Goal: Information Seeking & Learning: Learn about a topic

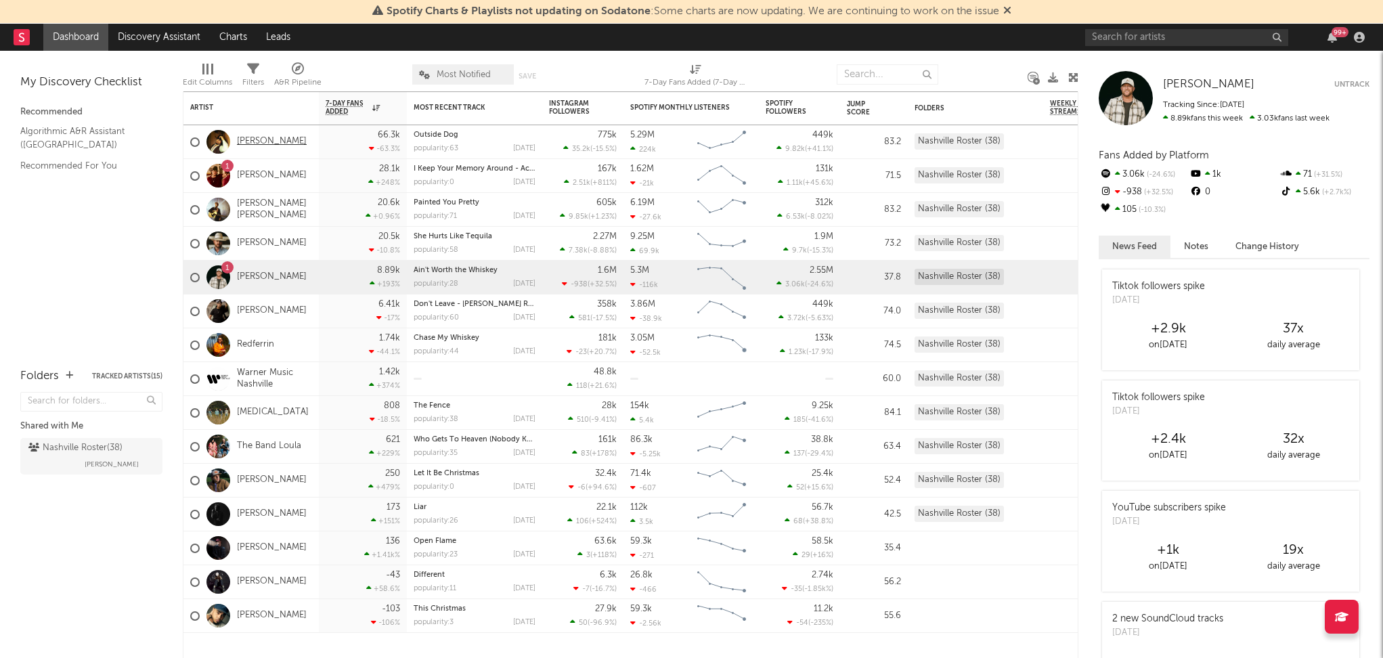
click at [273, 138] on link "[PERSON_NAME]" at bounding box center [272, 142] width 70 height 12
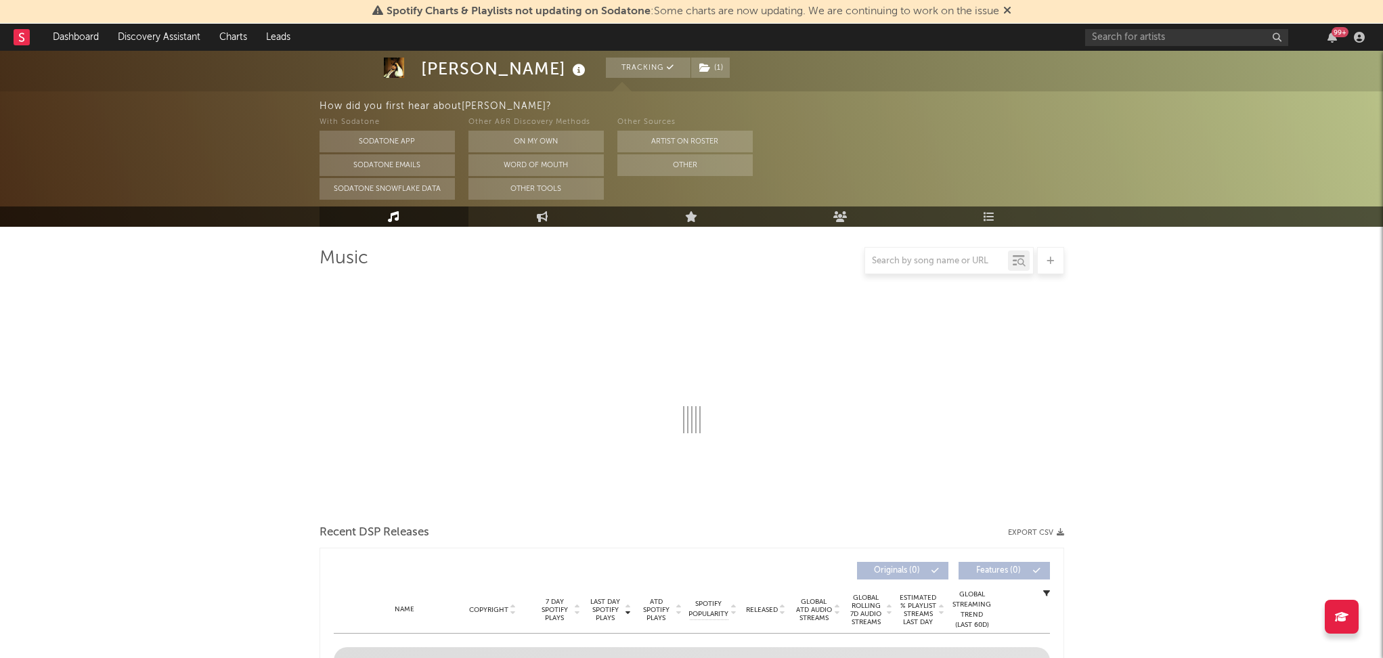
scroll to position [315, 0]
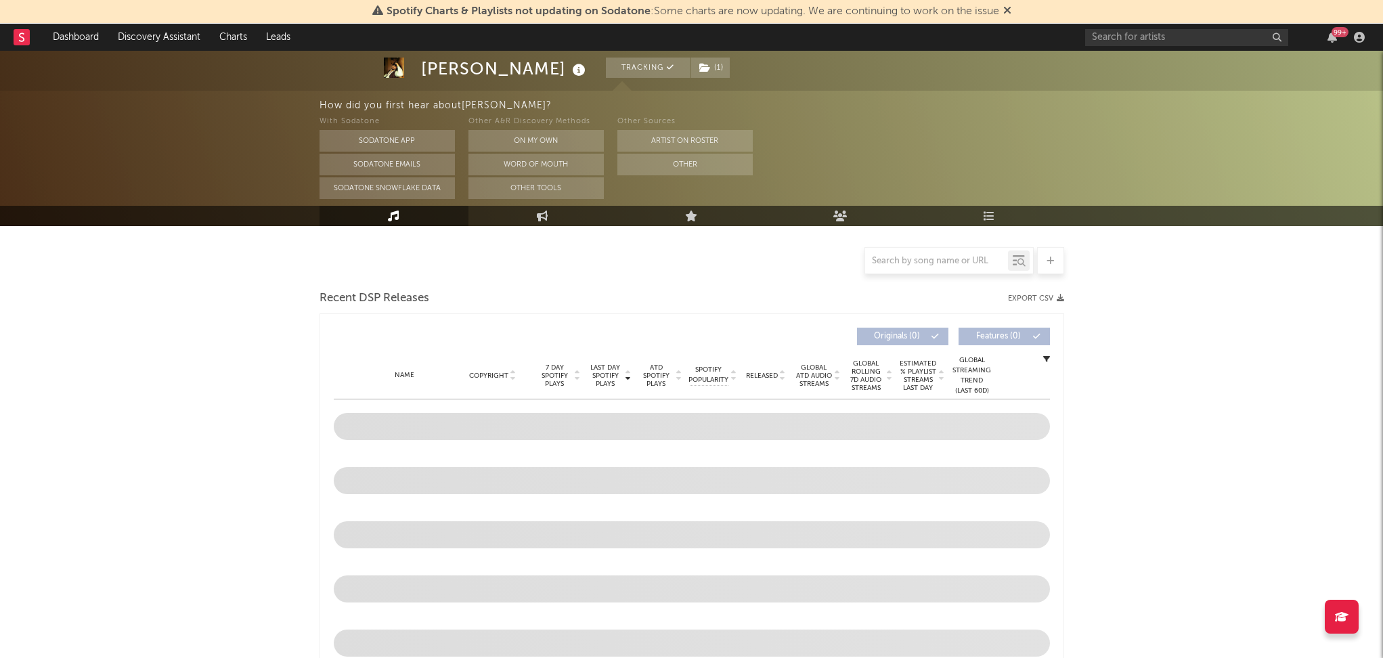
select select "6m"
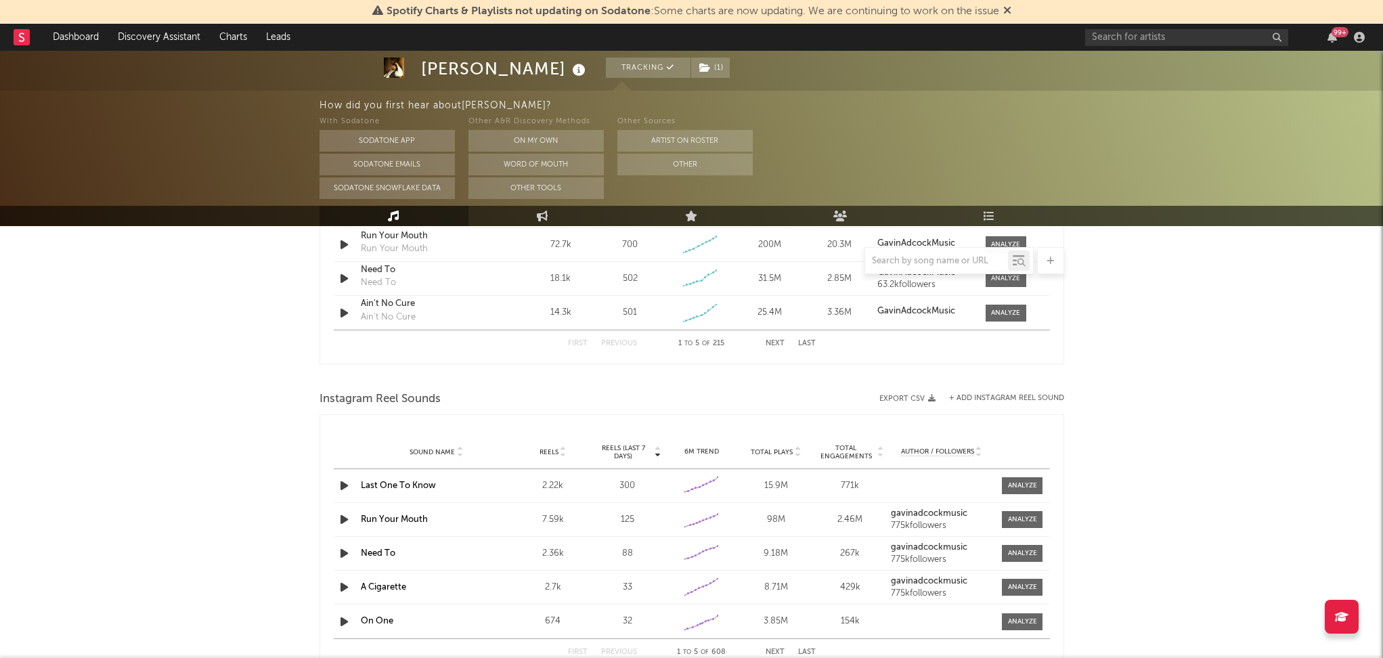
scroll to position [815, 0]
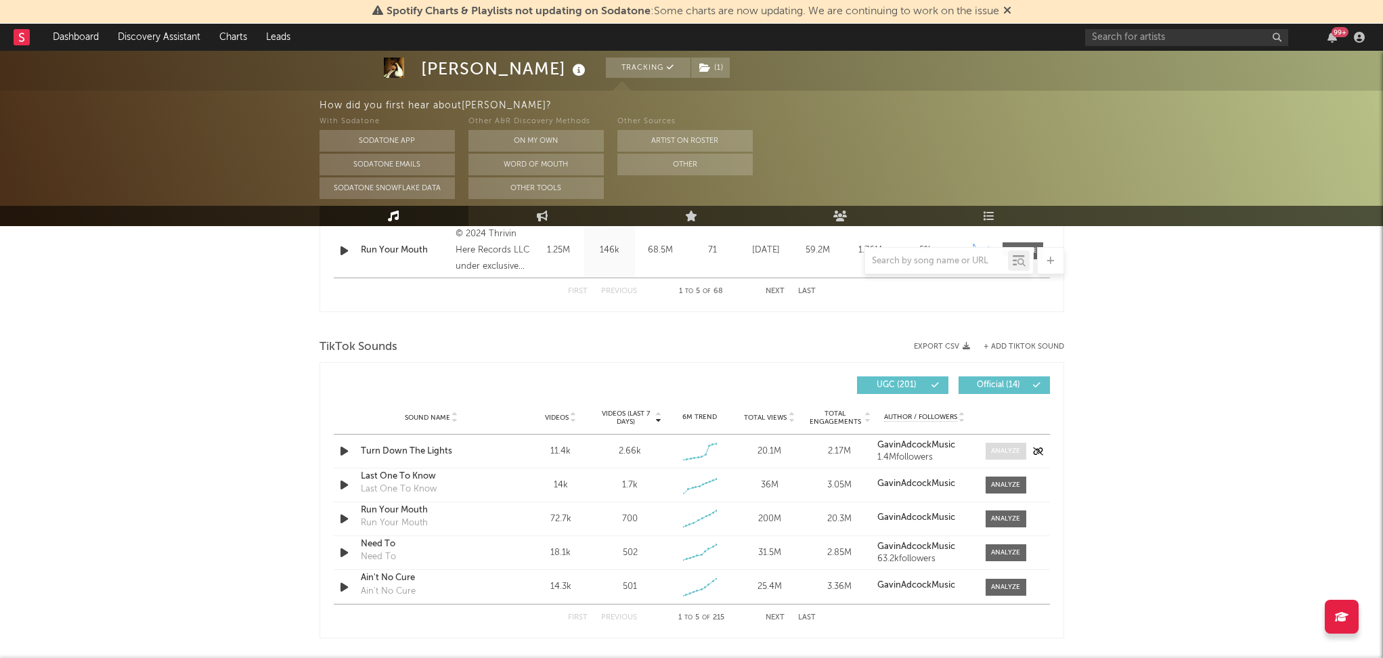
click at [1018, 448] on div at bounding box center [1005, 451] width 29 height 10
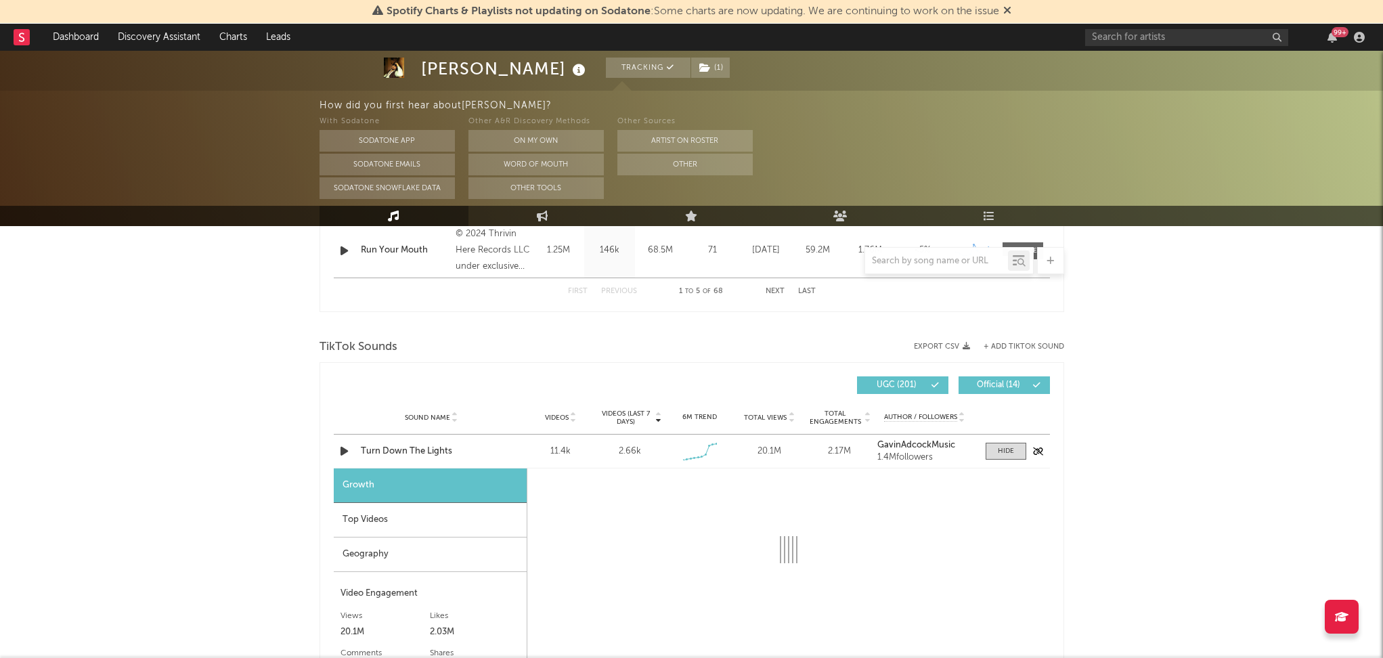
select select "1w"
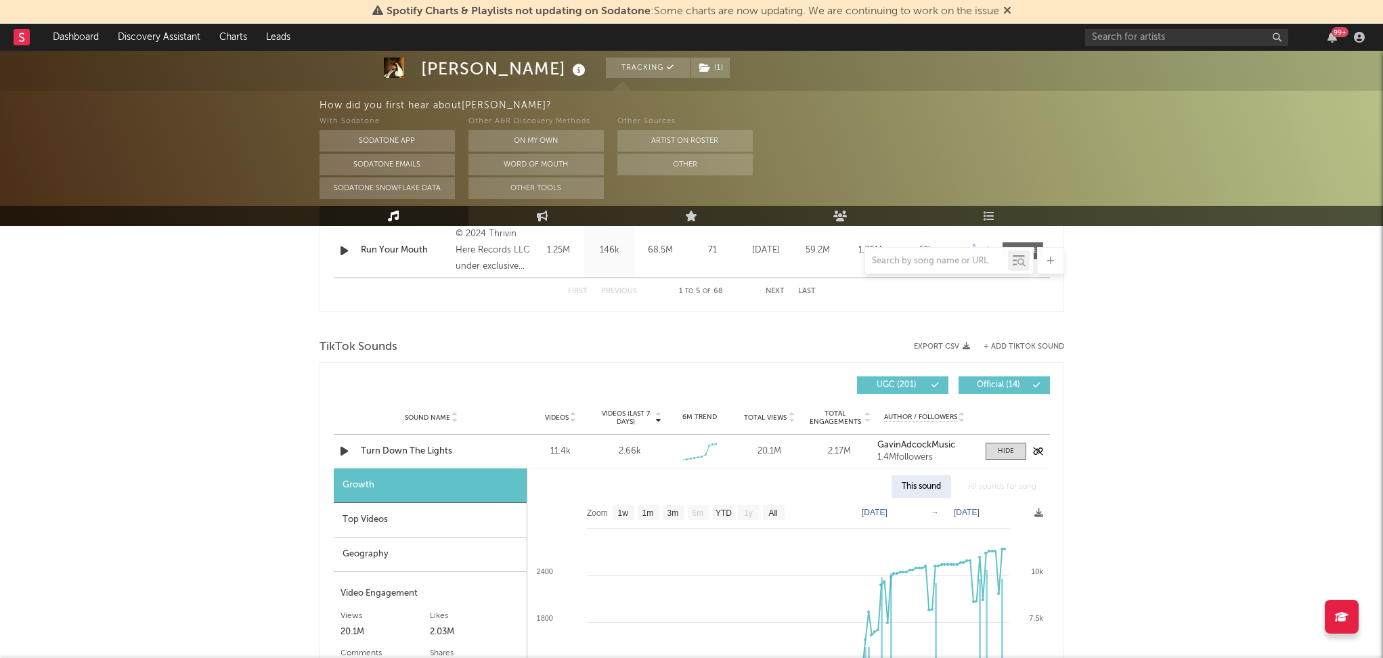
click at [447, 449] on div "Turn Down The Lights" at bounding box center [431, 452] width 141 height 14
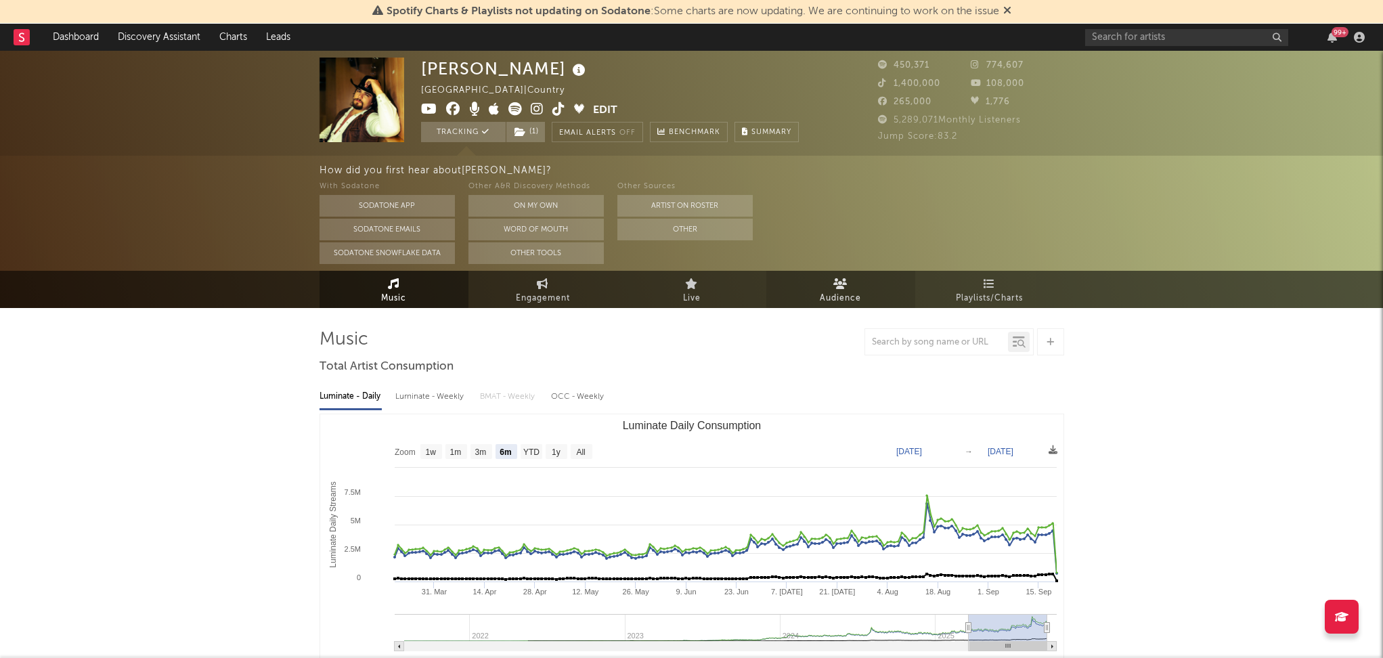
click at [852, 285] on link "Audience" at bounding box center [840, 289] width 149 height 37
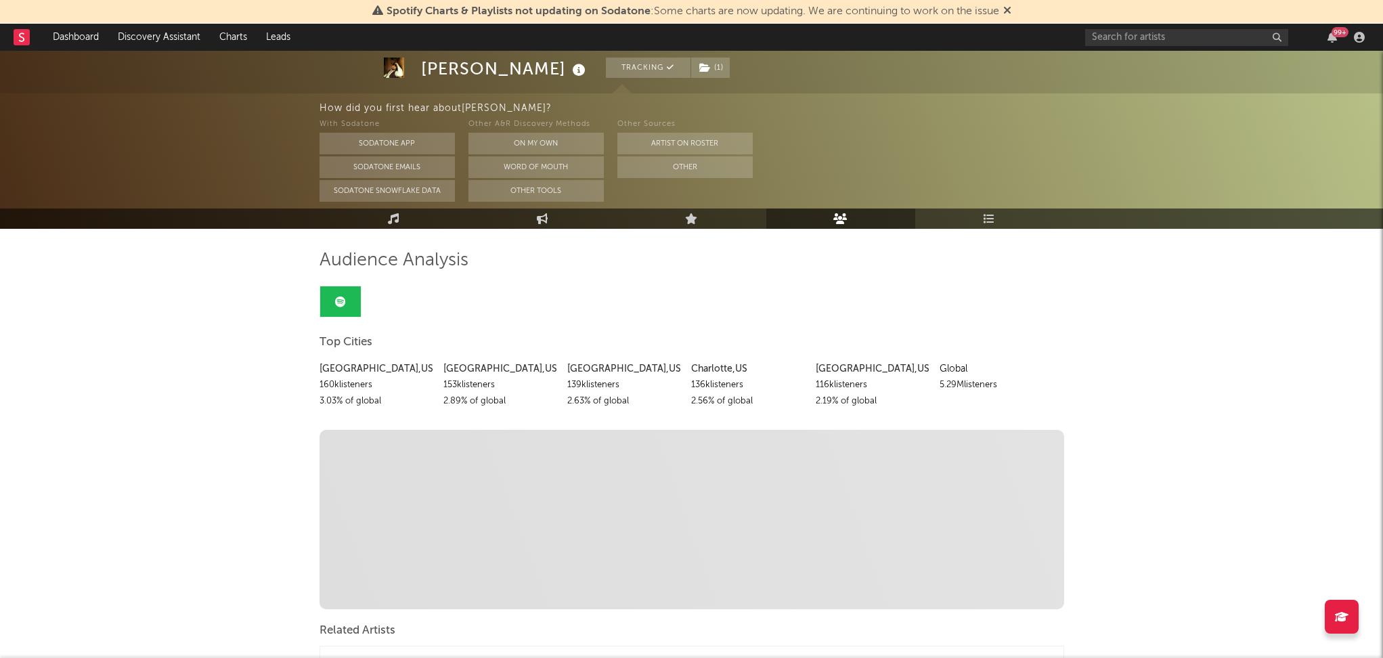
scroll to position [81, 0]
